Goal: Task Accomplishment & Management: Contribute content

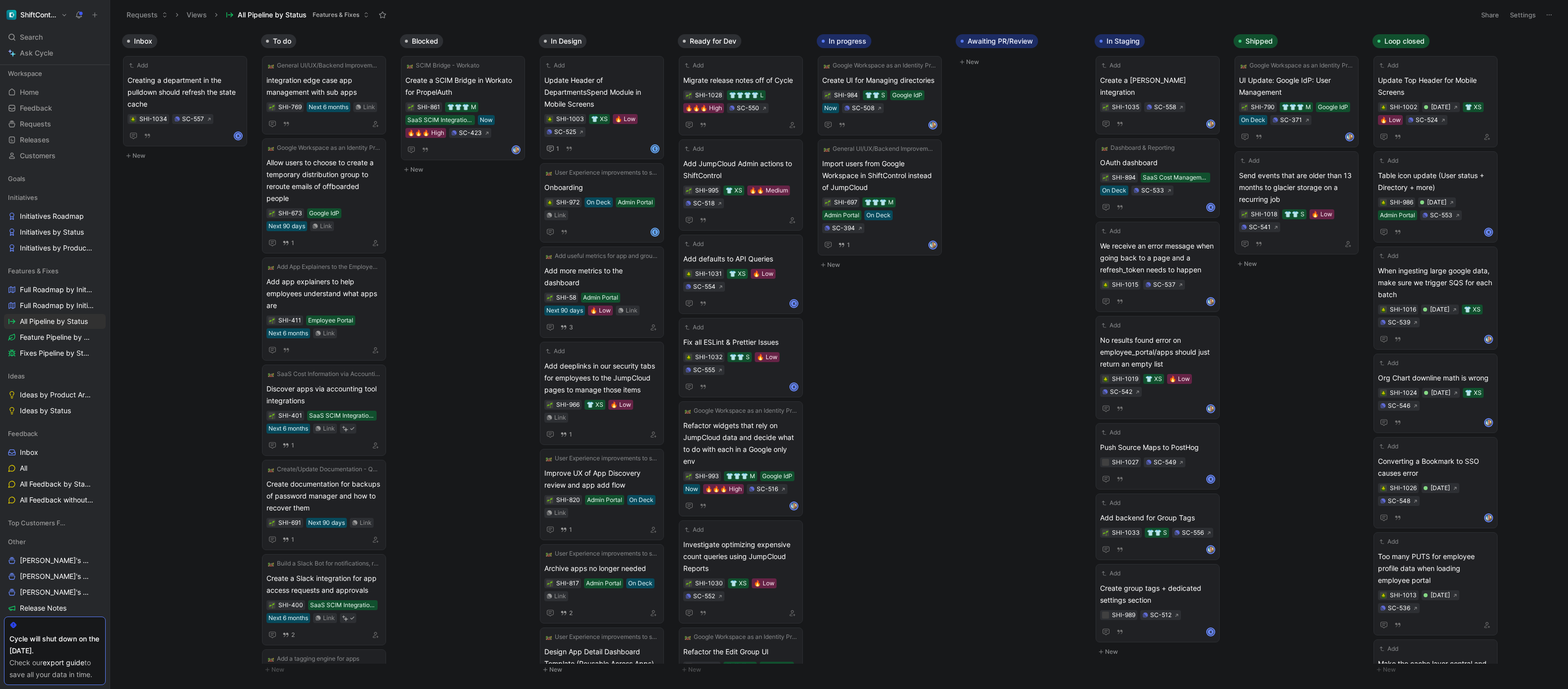
scroll to position [70, 0]
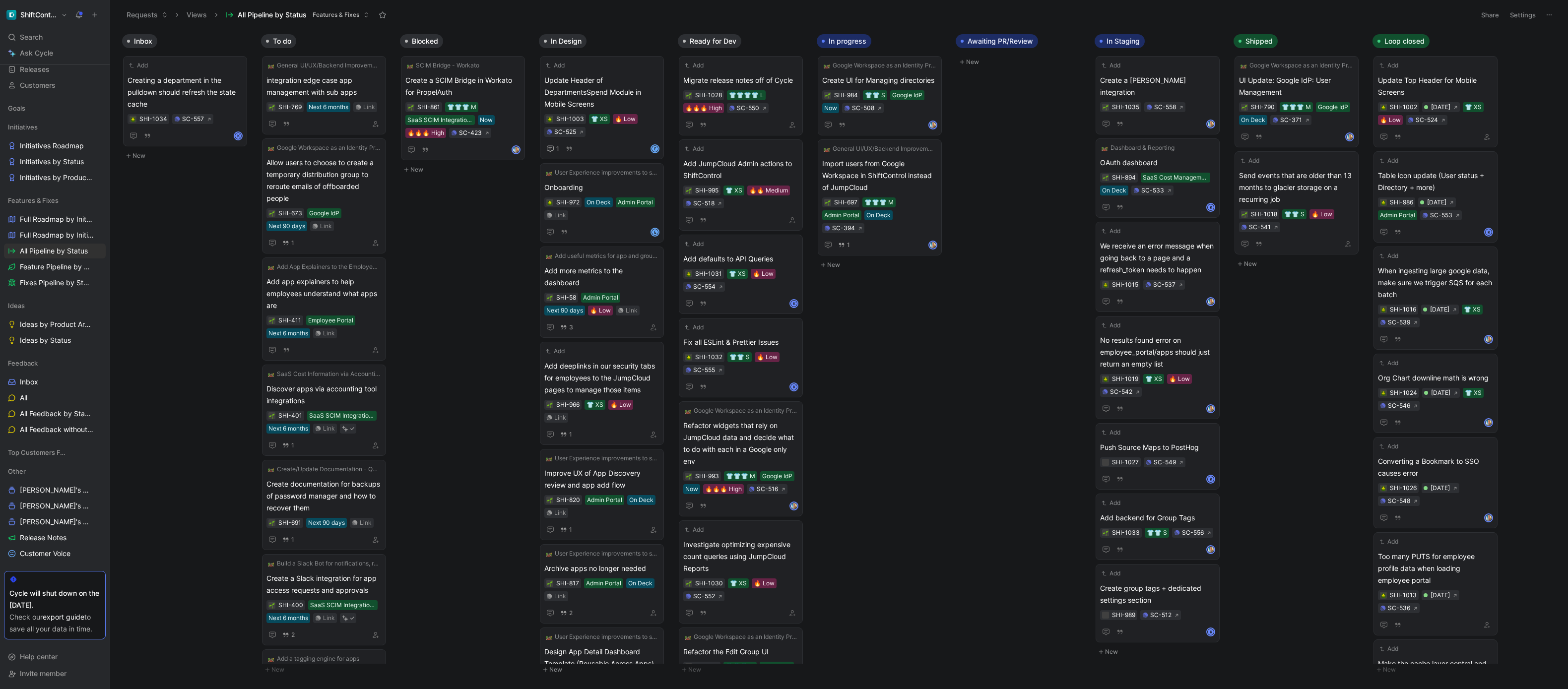
click at [145, 154] on button "New" at bounding box center [187, 156] width 131 height 12
click at [153, 180] on span at bounding box center [185, 177] width 115 height 12
click at [225, 206] on button "Create" at bounding box center [230, 206] width 27 height 12
click at [201, 159] on div "Add" at bounding box center [179, 159] width 102 height 10
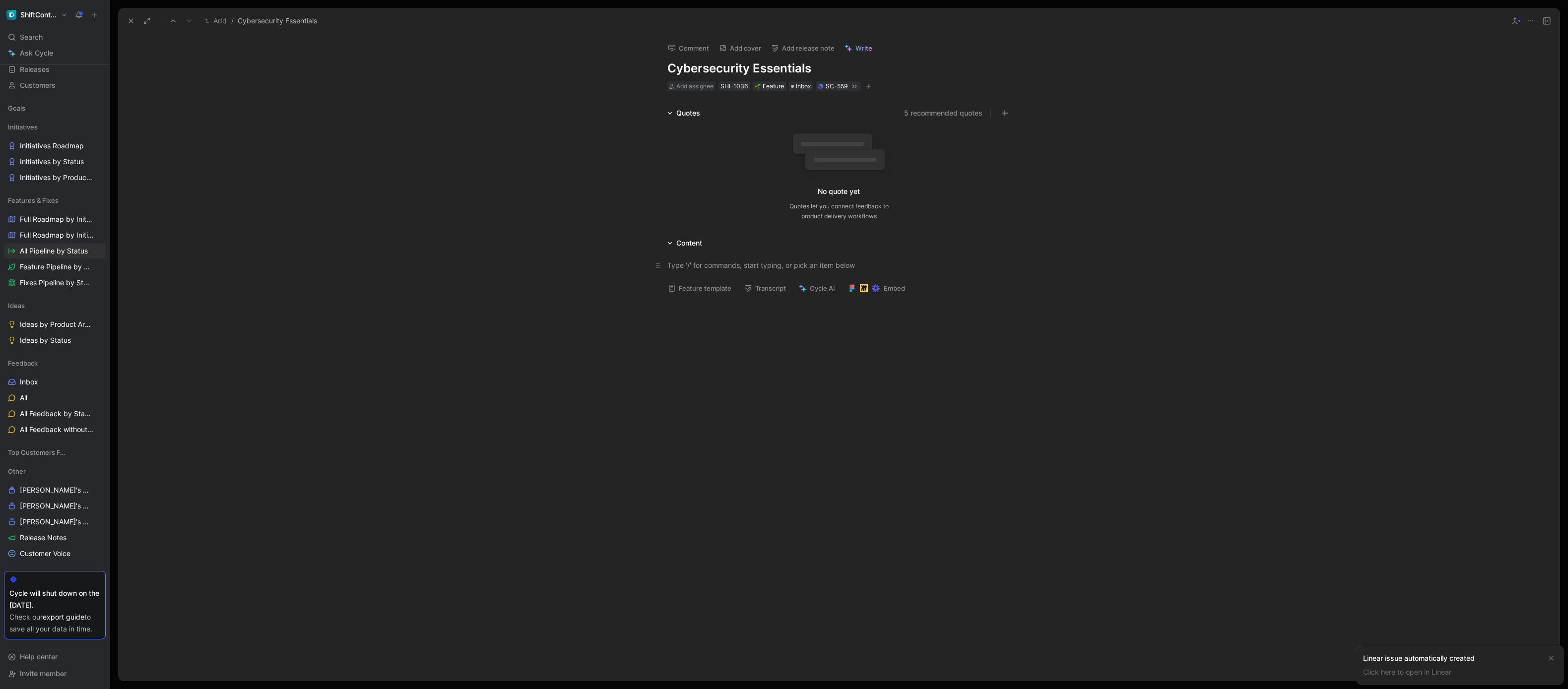
click at [783, 269] on div at bounding box center [839, 266] width 343 height 11
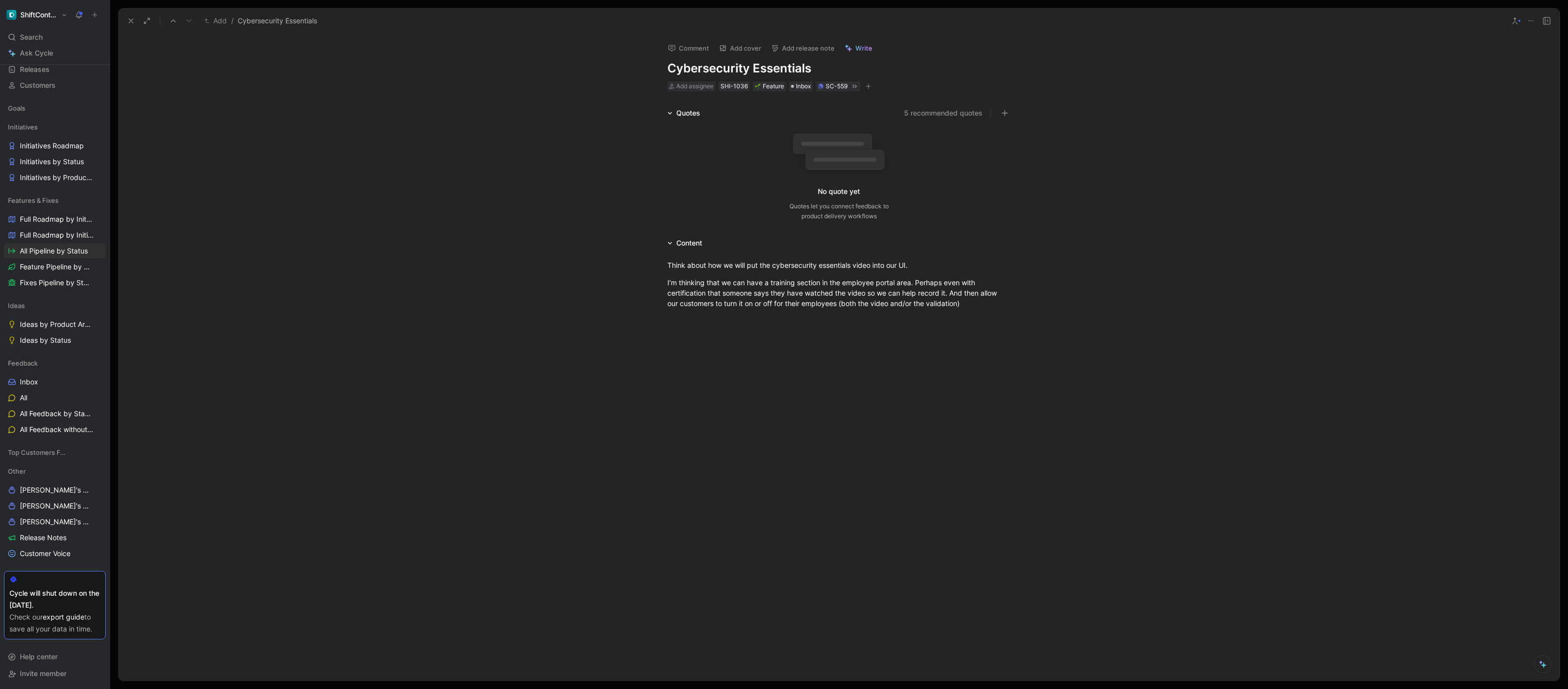
click at [129, 19] on use at bounding box center [131, 21] width 4 height 4
